Goal: Task Accomplishment & Management: Manage account settings

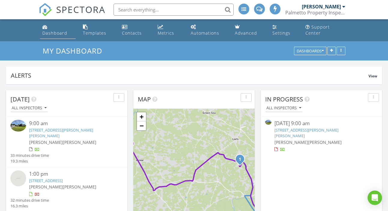
click at [52, 32] on div "Dashboard" at bounding box center [54, 33] width 25 height 6
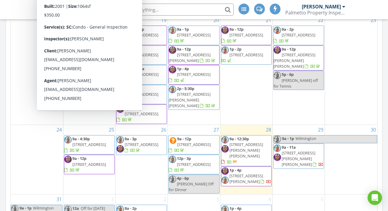
scroll to position [360, 0]
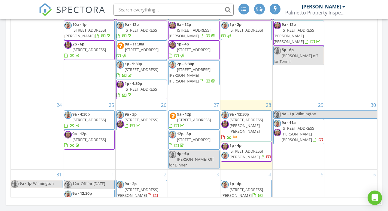
click at [310, 125] on span "[STREET_ADDRESS][PERSON_NAME][PERSON_NAME]" at bounding box center [299, 133] width 34 height 17
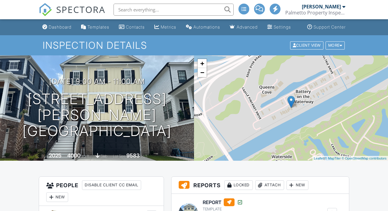
click at [83, 85] on h3 "[DATE] 9:00 am - 11:00 am" at bounding box center [97, 81] width 96 height 8
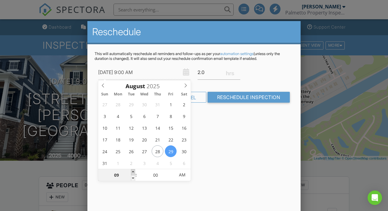
click at [134, 171] on span at bounding box center [133, 172] width 4 height 6
type input "08/29/2025 10:00 AM"
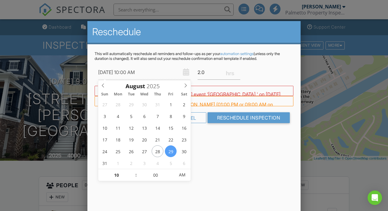
click at [234, 100] on div "FYI: This is not a regular time slot for Greg Shaughnessy (01:00 PM or 09:00 AM…" at bounding box center [194, 101] width 199 height 10
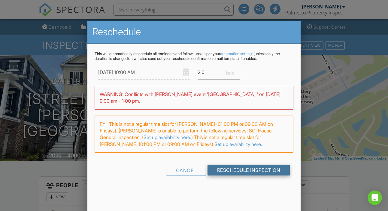
click at [251, 172] on input "Reschedule Inspection" at bounding box center [249, 169] width 83 height 11
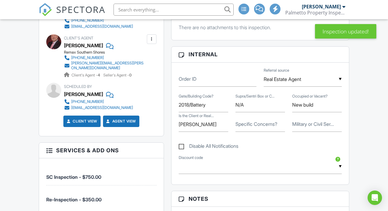
scroll to position [331, 0]
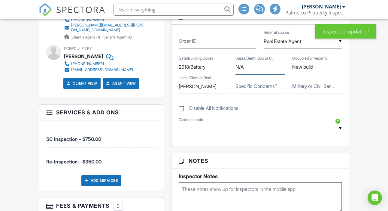
click at [245, 74] on input "N/A" at bounding box center [261, 67] width 50 height 15
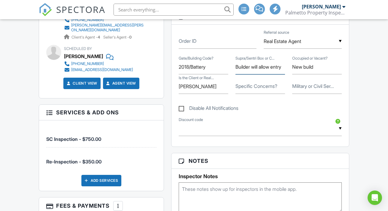
type input "Builder will allow entry"
click at [202, 92] on input "Scott Ellis" at bounding box center [204, 86] width 50 height 15
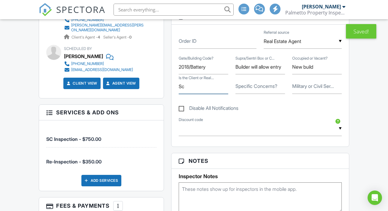
type input "S"
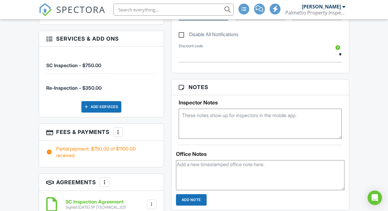
scroll to position [411, 0]
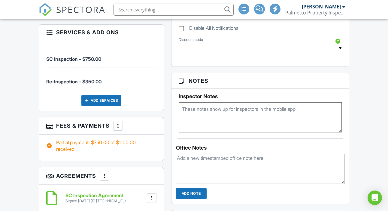
type input "Yes/Both"
click at [223, 118] on textarea at bounding box center [260, 117] width 163 height 30
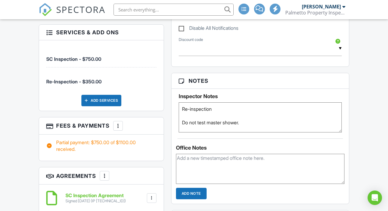
type textarea "Re-inspection Do not test master shower."
click at [165, 133] on div "People Disable Client CC Email New Client Client's Agent Listing Agent Add Anot…" at bounding box center [101, 39] width 133 height 548
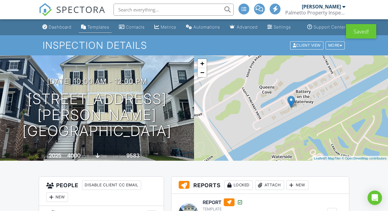
scroll to position [0, 0]
click at [61, 29] on div "Dashboard" at bounding box center [60, 26] width 23 height 5
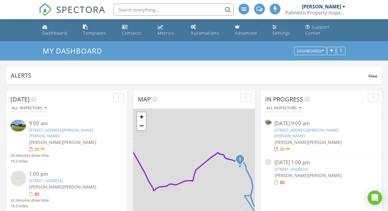
scroll to position [548, 389]
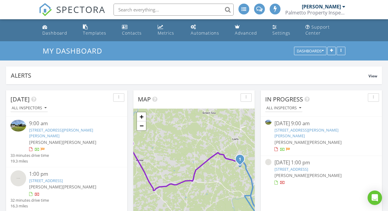
click at [59, 129] on link "3085 Canady Ln, Loris, SC 29569" at bounding box center [61, 132] width 64 height 11
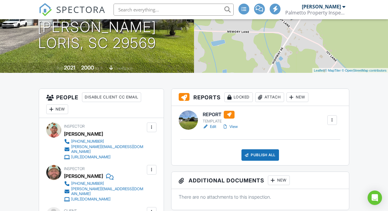
scroll to position [84, 0]
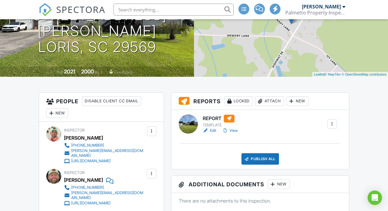
click at [215, 133] on link "Edit" at bounding box center [210, 130] width 14 height 6
